Goal: Transaction & Acquisition: Subscribe to service/newsletter

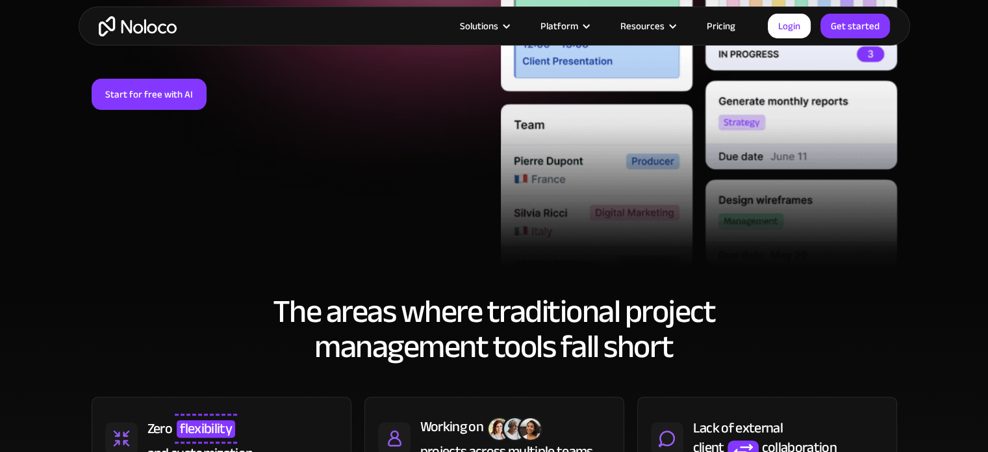
scroll to position [348, 0]
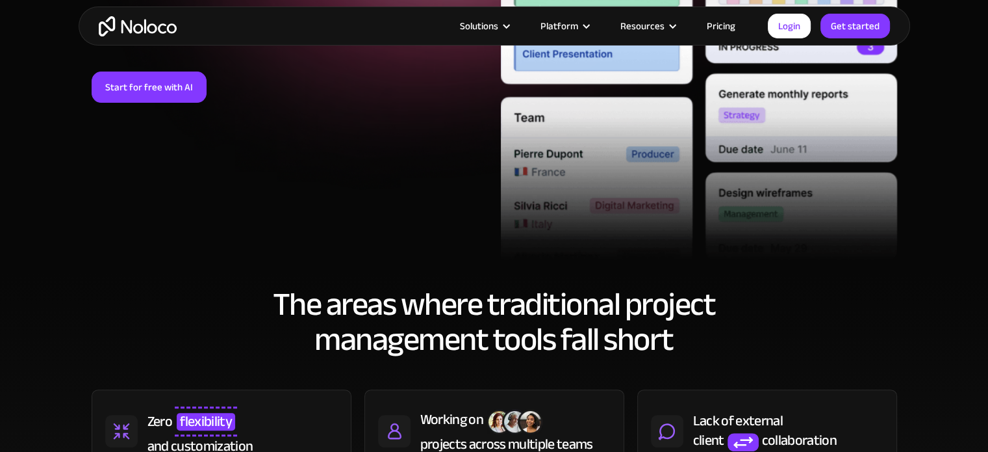
click at [175, 87] on link "Start for free with AI" at bounding box center [149, 86] width 115 height 31
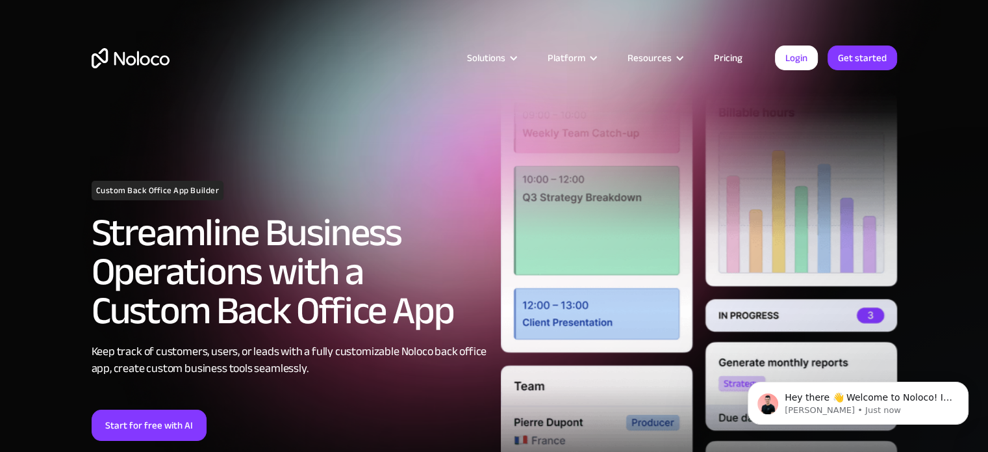
scroll to position [0, 0]
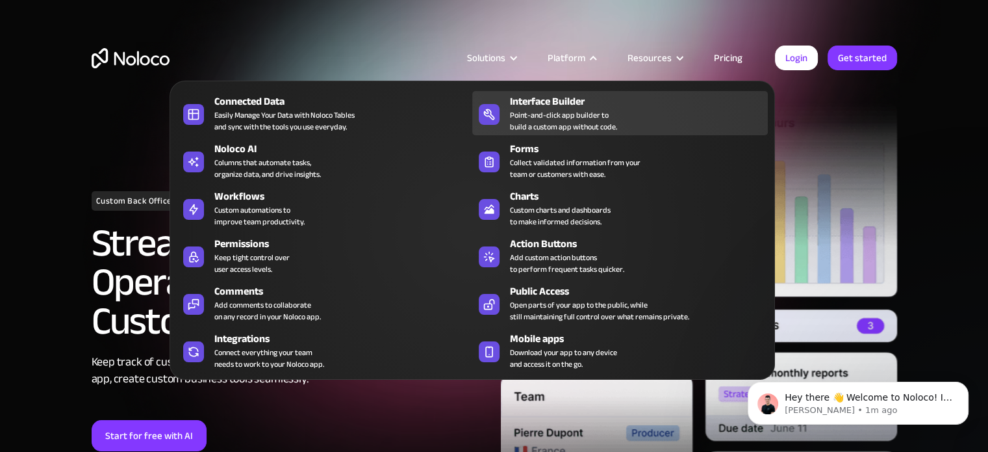
click at [569, 117] on div "Point-and-click app builder to build a custom app without code." at bounding box center [563, 120] width 107 height 23
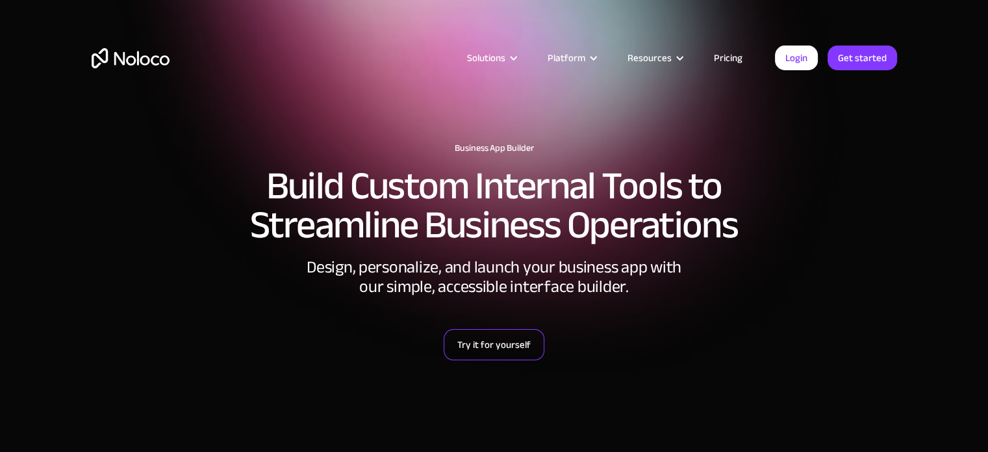
click at [496, 352] on link "Try it for yourself" at bounding box center [494, 344] width 101 height 31
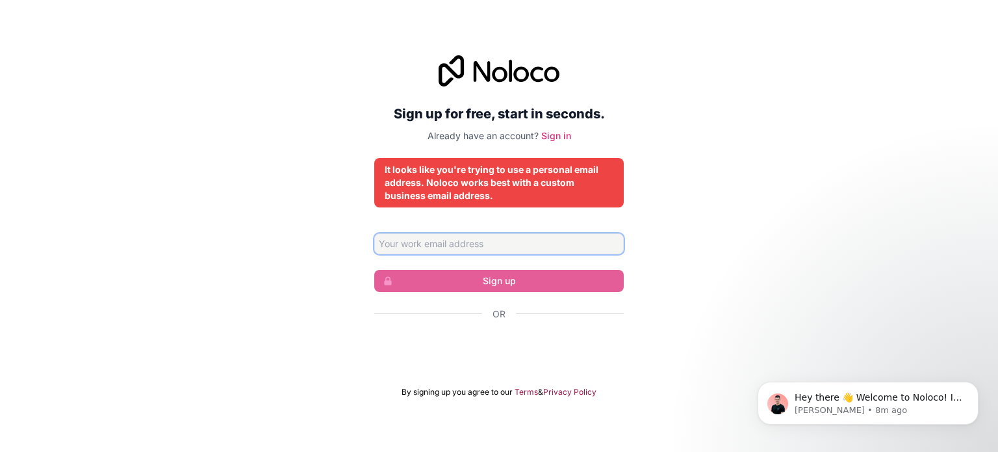
click at [515, 243] on input "Email address" at bounding box center [499, 243] width 250 height 21
